Goal: Task Accomplishment & Management: Manage account settings

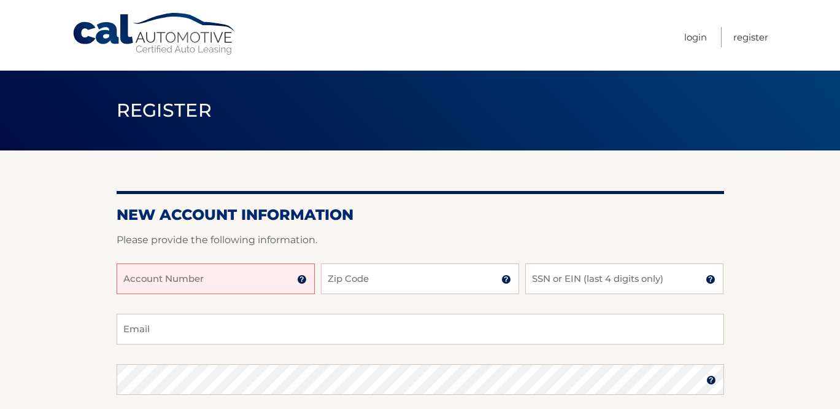
drag, startPoint x: 222, startPoint y: 274, endPoint x: 243, endPoint y: 8, distance: 266.6
click at [222, 274] on input "Account Number" at bounding box center [216, 278] width 198 height 31
click at [212, 280] on input "Account Number" at bounding box center [216, 278] width 198 height 31
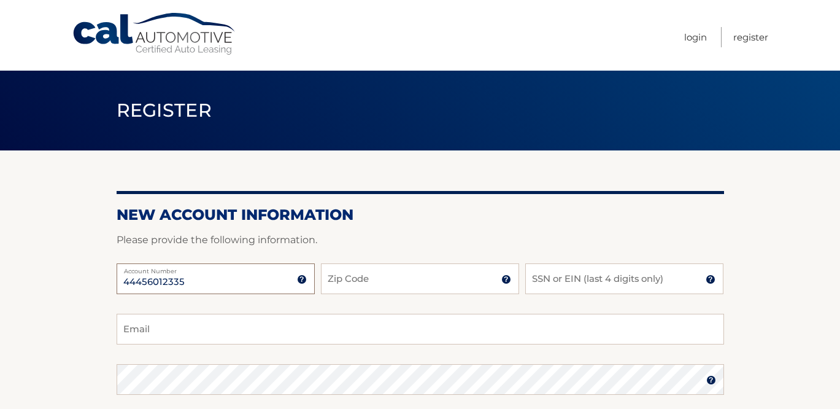
type input "44456012335"
type input "11731"
type input "4789"
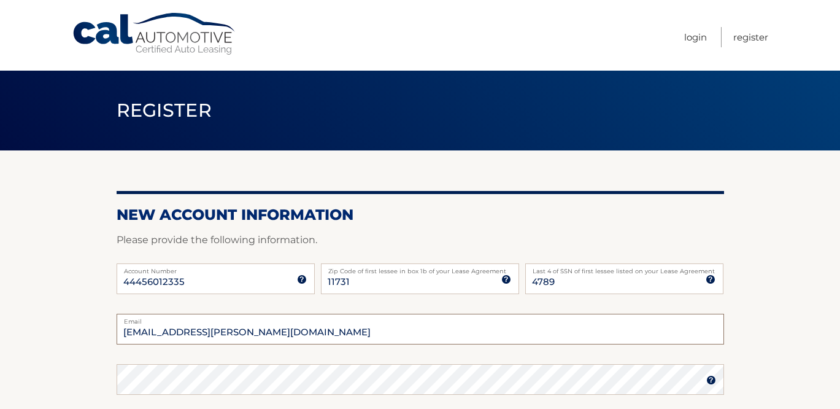
type input "hunter.strassman@gmail.com"
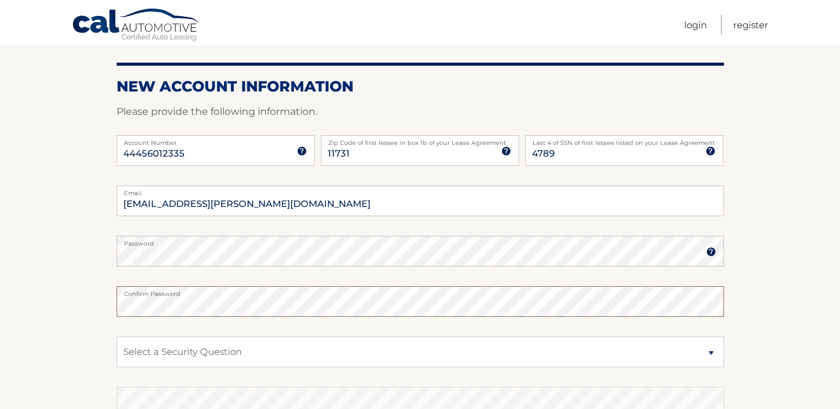
scroll to position [171, 0]
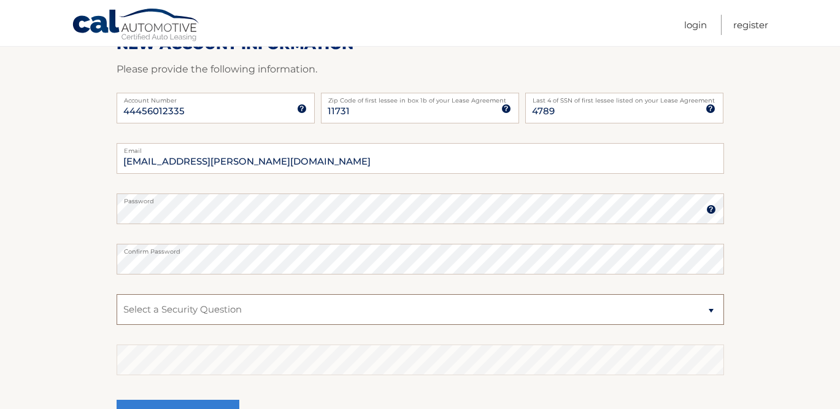
click at [188, 315] on select "Select a Security Question What was the name of your elementary school? What is…" at bounding box center [421, 309] width 608 height 31
select select "1"
click at [117, 294] on select "Select a Security Question What was the name of your elementary school? What is…" at bounding box center [421, 309] width 608 height 31
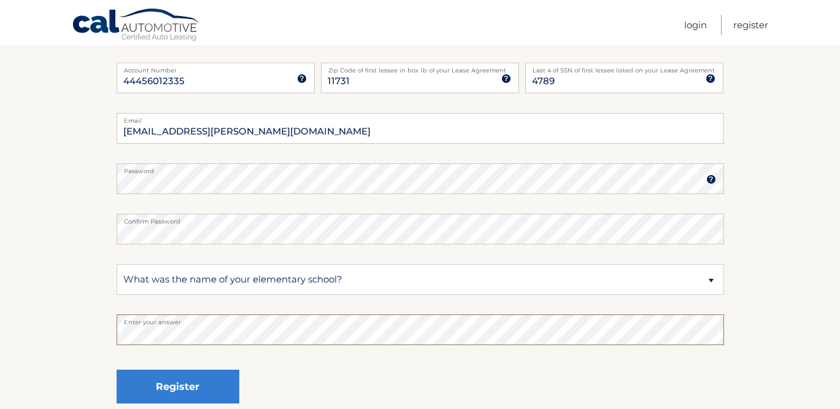
scroll to position [233, 0]
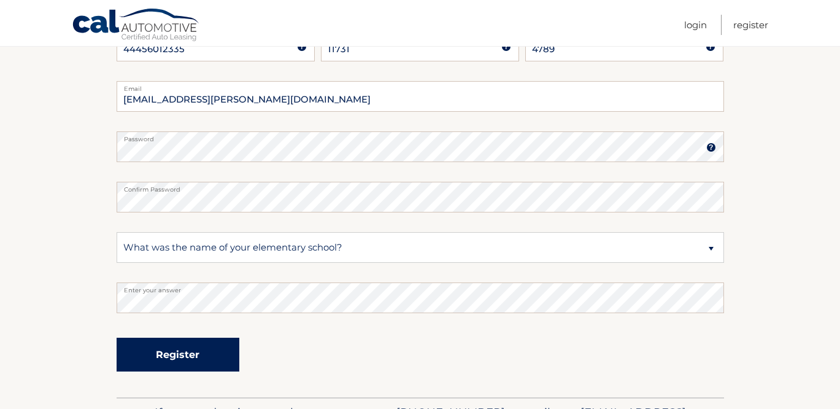
click at [189, 352] on button "Register" at bounding box center [178, 355] width 123 height 34
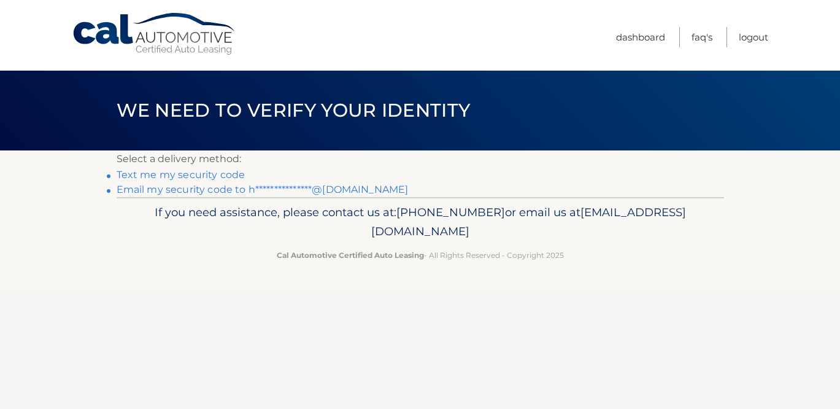
click at [230, 188] on link "**********" at bounding box center [263, 190] width 292 height 12
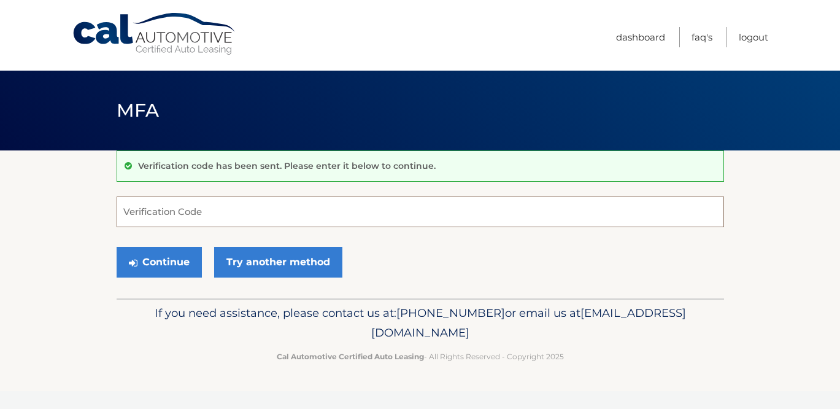
click at [271, 220] on input "Verification Code" at bounding box center [421, 211] width 608 height 31
paste input "589143"
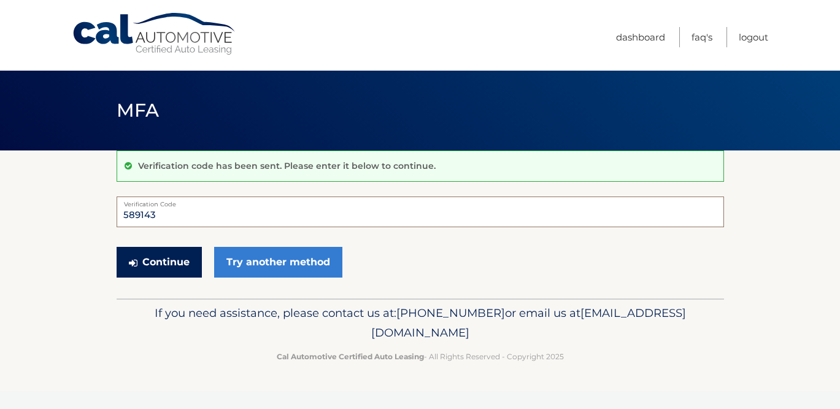
type input "589143"
click at [171, 259] on button "Continue" at bounding box center [159, 262] width 85 height 31
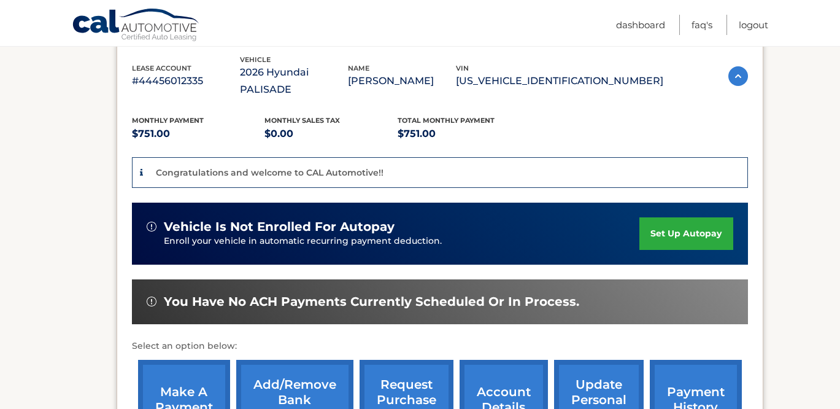
scroll to position [225, 0]
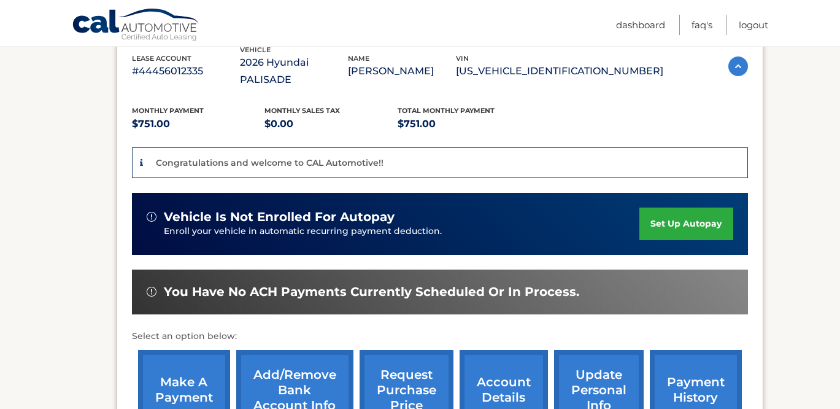
click at [677, 207] on link "set up autopay" at bounding box center [686, 223] width 93 height 33
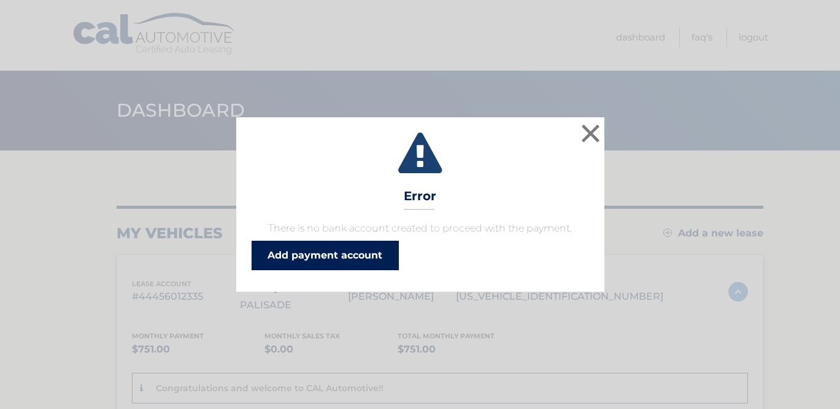
click at [353, 261] on link "Add payment account" at bounding box center [325, 255] width 147 height 29
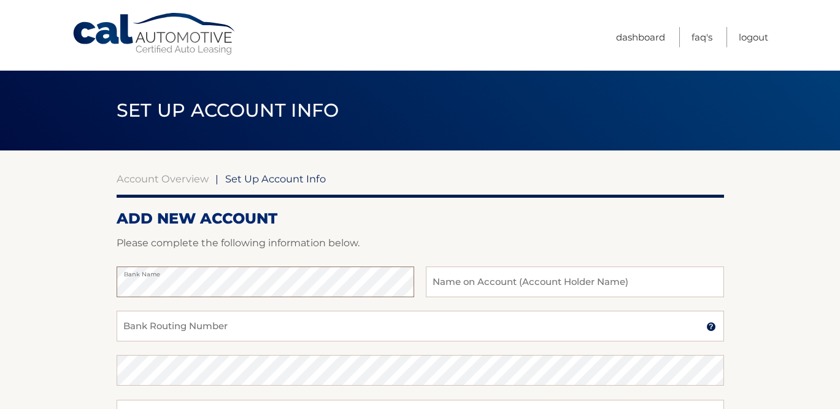
scroll to position [80, 0]
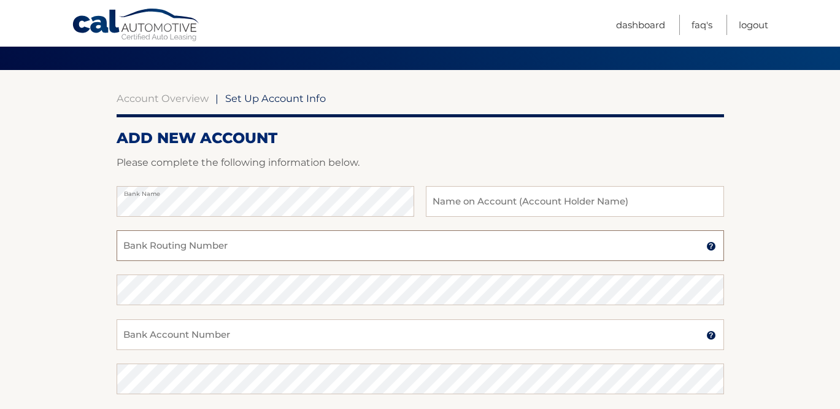
click at [255, 241] on input "Bank Routing Number" at bounding box center [421, 245] width 608 height 31
paste input "021000322"
type input "021000322"
click at [192, 335] on input "Bank Account Number" at bounding box center [421, 334] width 608 height 31
paste input "483073657939"
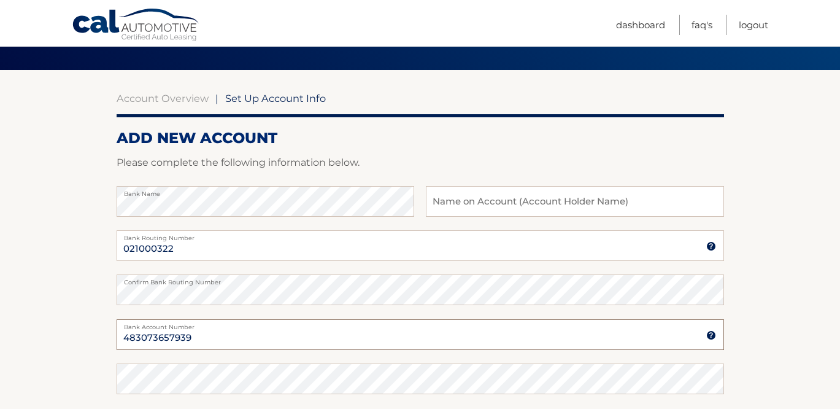
scroll to position [138, 0]
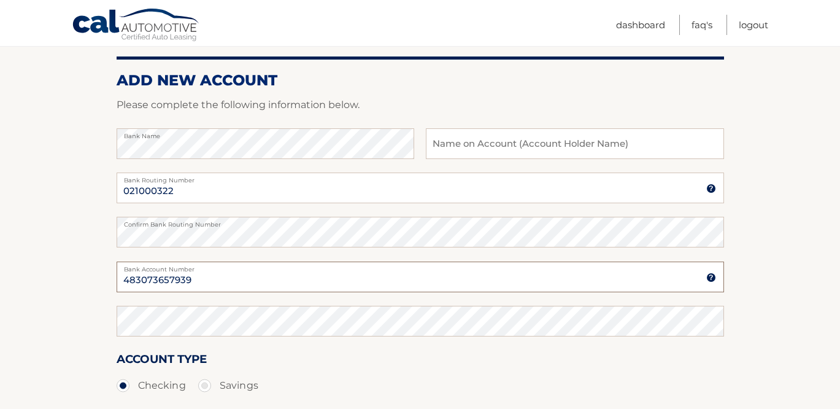
type input "483073657939"
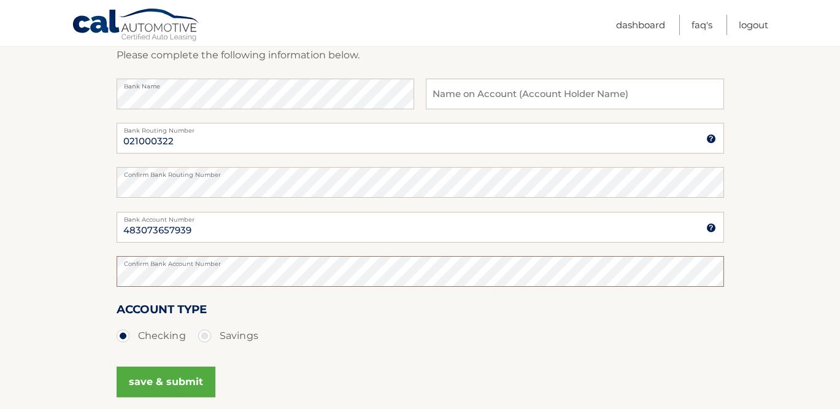
scroll to position [199, 0]
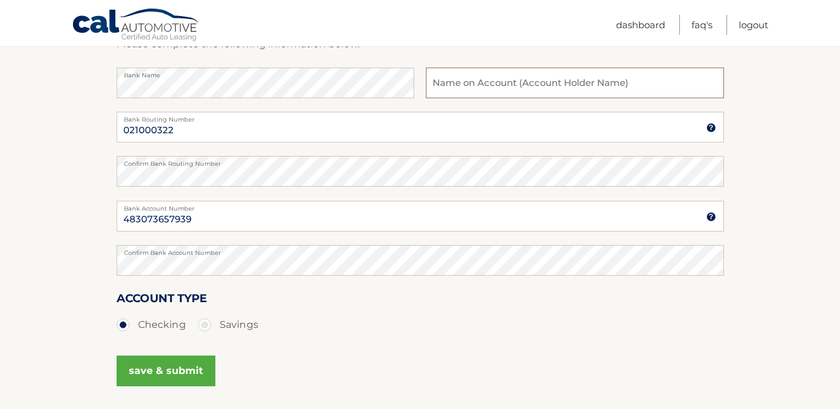
click at [487, 78] on input "text" at bounding box center [575, 83] width 298 height 31
type input "Hunter Strassman"
click at [190, 362] on button "save & submit" at bounding box center [166, 370] width 99 height 31
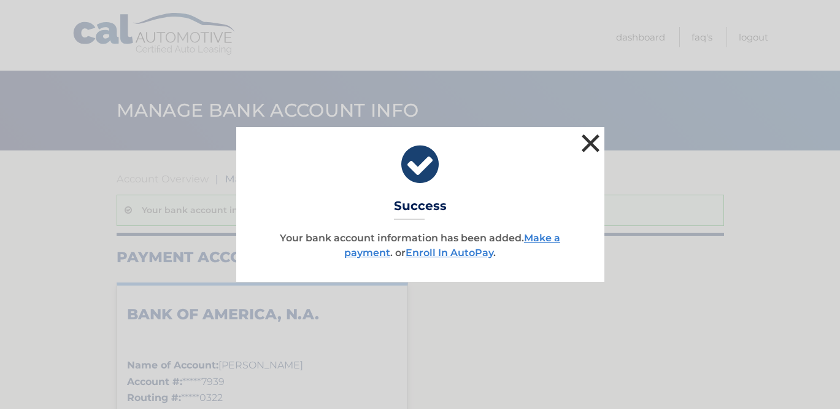
click at [591, 138] on button "×" at bounding box center [591, 143] width 25 height 25
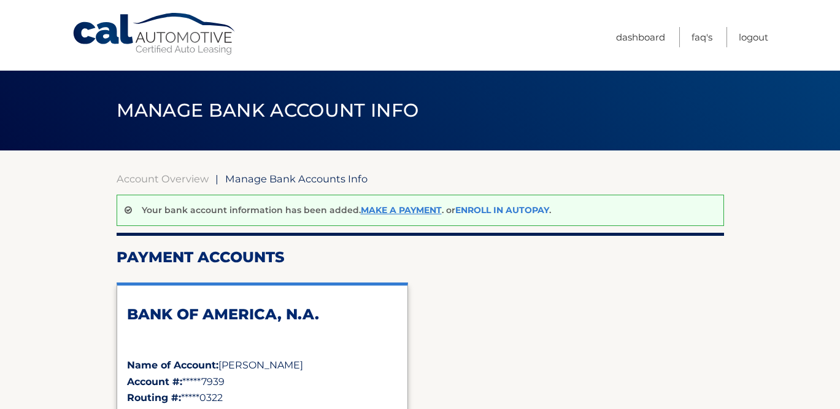
click at [471, 212] on link "Enroll In AutoPay" at bounding box center [502, 209] width 94 height 11
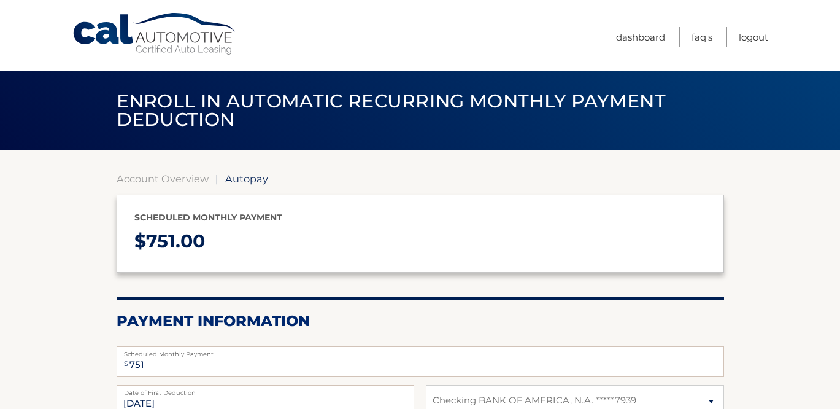
select select "MWQzZTc0OGQtYTY2MC00YTZjLWI4M2MtN2YyOWVkNmExNjI1"
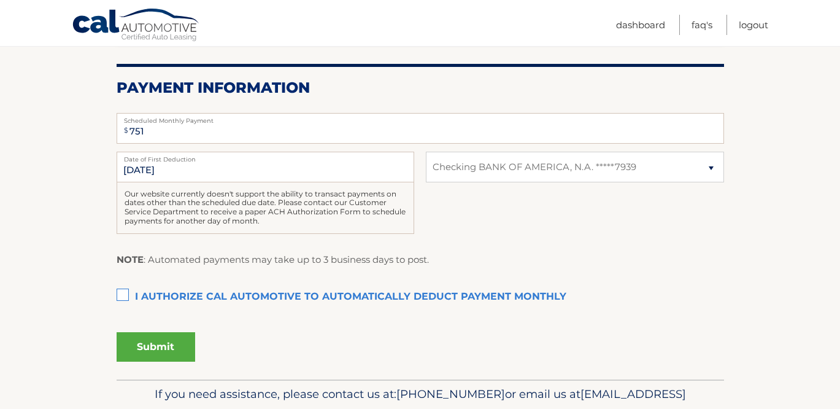
scroll to position [273, 0]
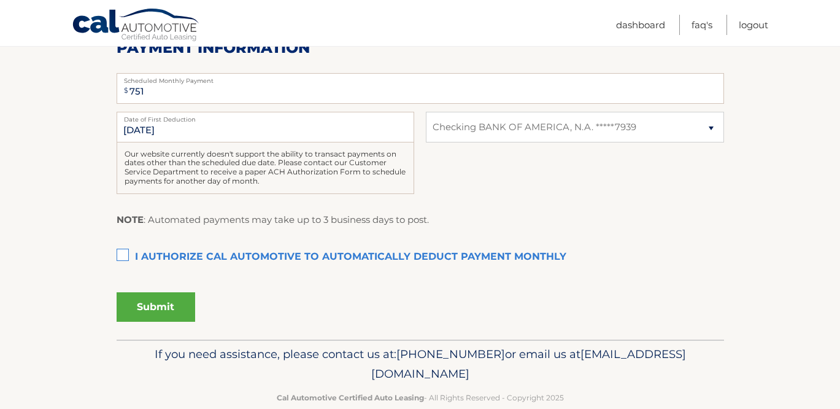
click at [120, 257] on label "I authorize cal automotive to automatically deduct payment monthly This checkbo…" at bounding box center [421, 257] width 608 height 25
click at [0, 0] on input "I authorize cal automotive to automatically deduct payment monthly This checkbo…" at bounding box center [0, 0] width 0 height 0
drag, startPoint x: 164, startPoint y: 302, endPoint x: 81, endPoint y: 277, distance: 86.4
click at [81, 277] on section "Account Overview | Autopay Scheduled monthly payment $ 751.00 Payment Informati…" at bounding box center [420, 108] width 840 height 462
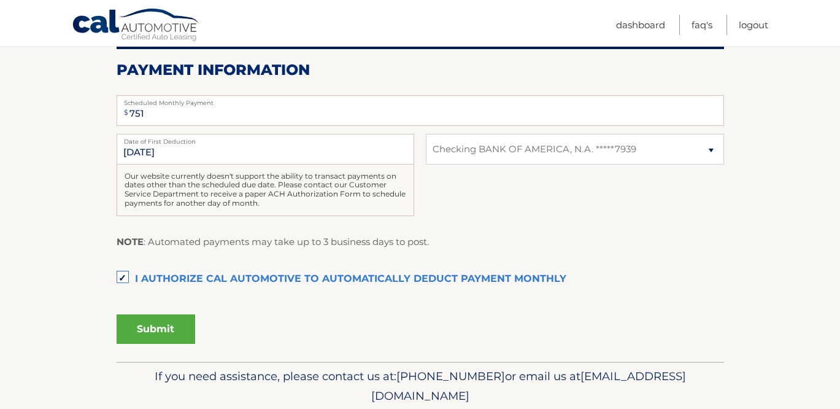
click at [146, 329] on button "Submit" at bounding box center [156, 328] width 79 height 29
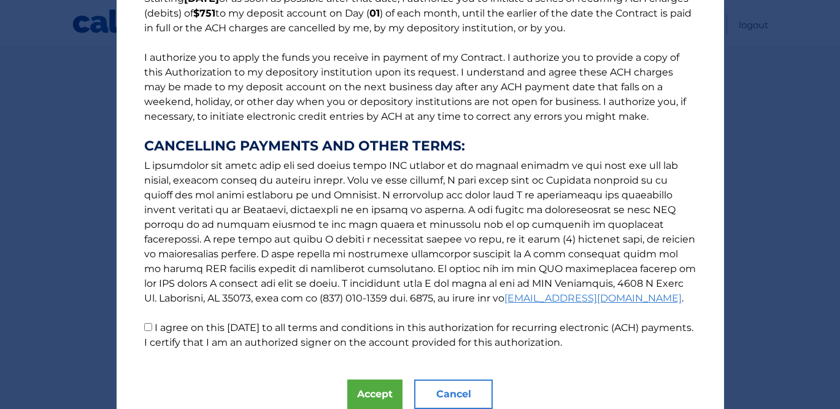
scroll to position [171, 0]
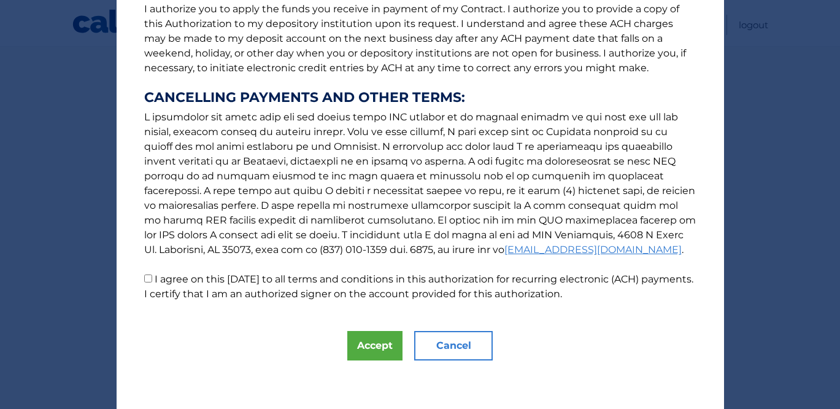
click at [158, 275] on label "I agree on this 09/24/2025 to all terms and conditions in this authorization fo…" at bounding box center [418, 286] width 549 height 26
click at [152, 275] on input "I agree on this 09/24/2025 to all terms and conditions in this authorization fo…" at bounding box center [148, 278] width 8 height 8
checkbox input "true"
click at [368, 338] on button "Accept" at bounding box center [374, 345] width 55 height 29
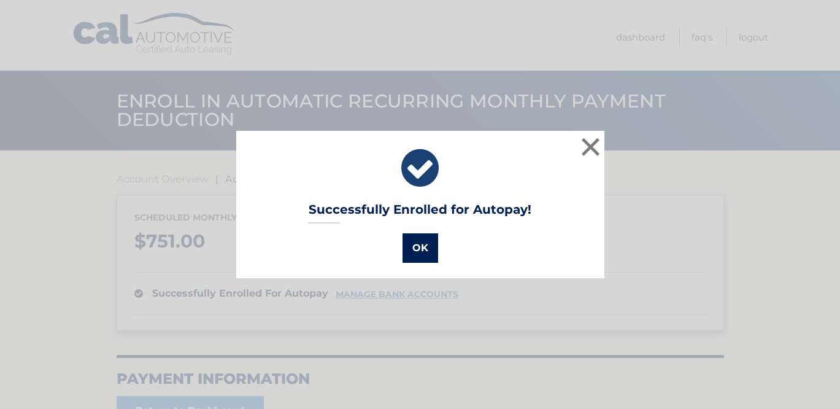
click at [427, 246] on button "OK" at bounding box center [421, 247] width 36 height 29
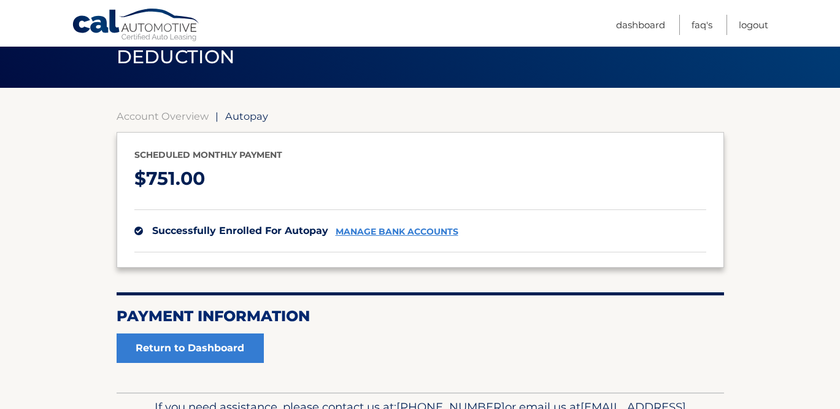
scroll to position [139, 0]
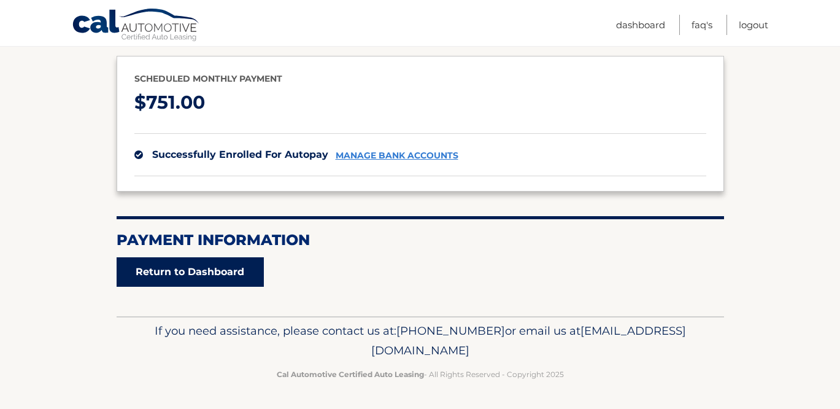
click at [233, 269] on link "Return to Dashboard" at bounding box center [190, 271] width 147 height 29
